Goal: Check status: Check status

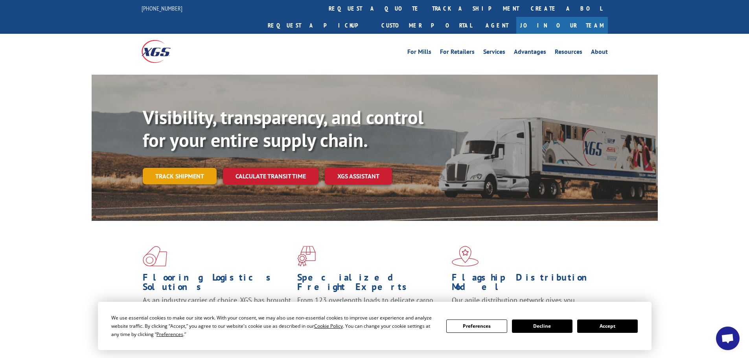
click at [182, 168] on link "Track shipment" at bounding box center [180, 176] width 74 height 17
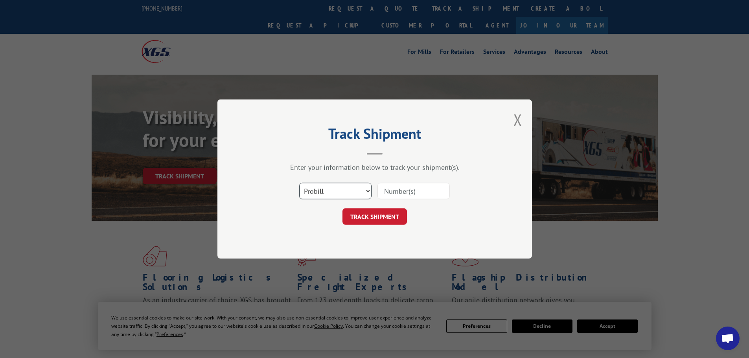
click at [334, 186] on select "Select category... Probill BOL PO" at bounding box center [335, 191] width 72 height 17
select select "bol"
click at [299, 183] on select "Select category... Probill BOL PO" at bounding box center [335, 191] width 72 height 17
click at [434, 195] on input at bounding box center [413, 191] width 72 height 17
paste input "6025224"
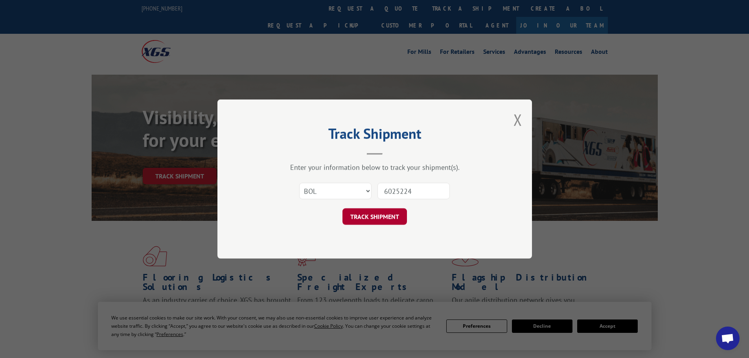
type input "6025224"
click at [369, 217] on button "TRACK SHIPMENT" at bounding box center [374, 216] width 64 height 17
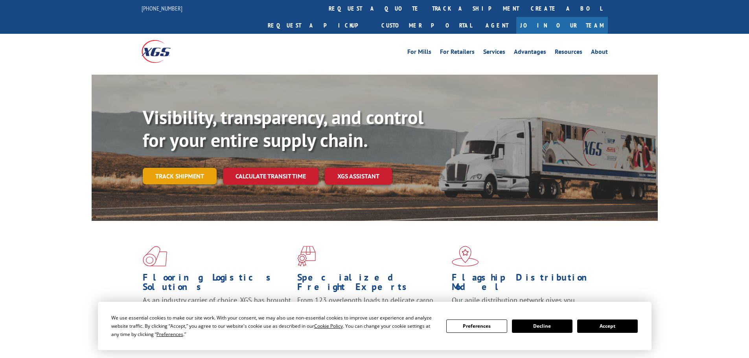
click at [188, 168] on link "Track shipment" at bounding box center [180, 176] width 74 height 17
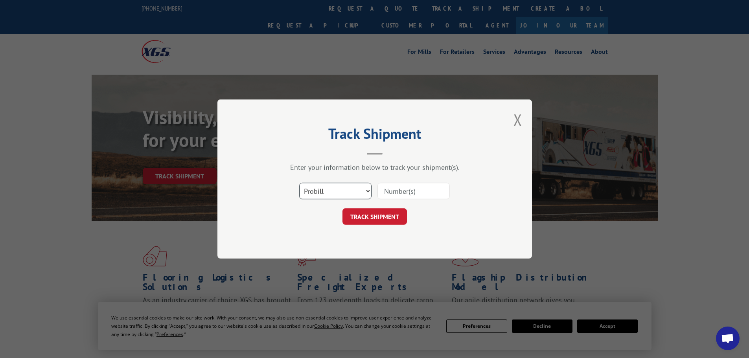
click at [340, 189] on select "Select category... Probill BOL PO" at bounding box center [335, 191] width 72 height 17
select select "po"
click at [299, 183] on select "Select category... Probill BOL PO" at bounding box center [335, 191] width 72 height 17
click at [401, 189] on input at bounding box center [413, 191] width 72 height 17
paste input "31506793"
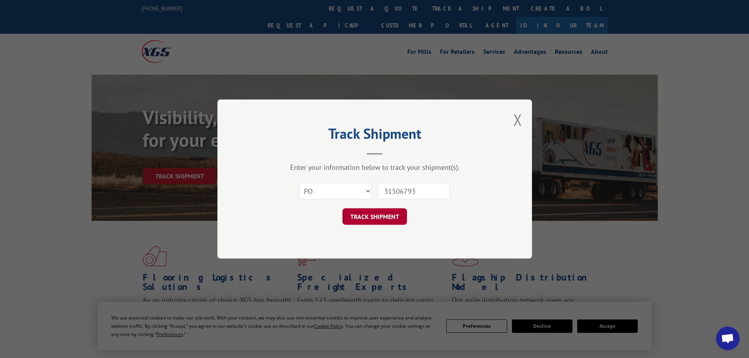
type input "31506793"
click at [373, 213] on button "TRACK SHIPMENT" at bounding box center [374, 216] width 64 height 17
